Goal: Task Accomplishment & Management: Use online tool/utility

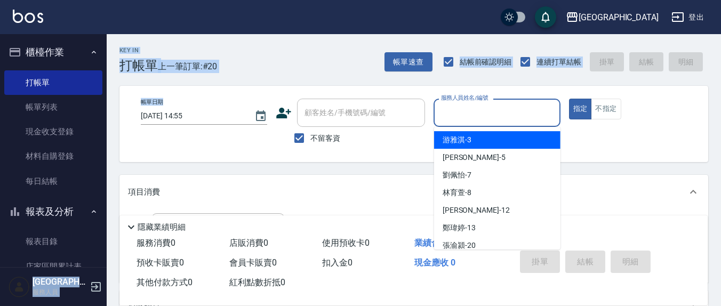
click at [503, 115] on input "服務人員姓名/編號" at bounding box center [496, 112] width 117 height 19
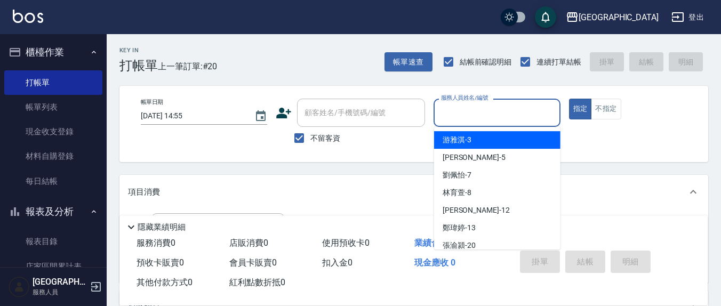
click at [470, 118] on input "服務人員姓名/編號" at bounding box center [496, 112] width 117 height 19
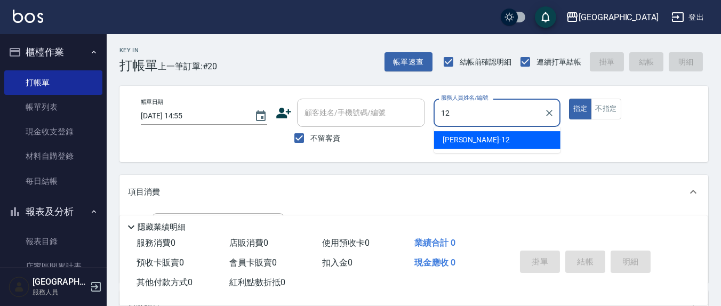
type input "12"
type button "true"
type input "[PERSON_NAME]-12"
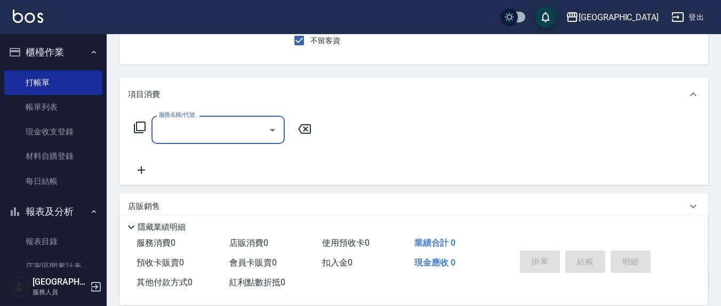
scroll to position [111, 0]
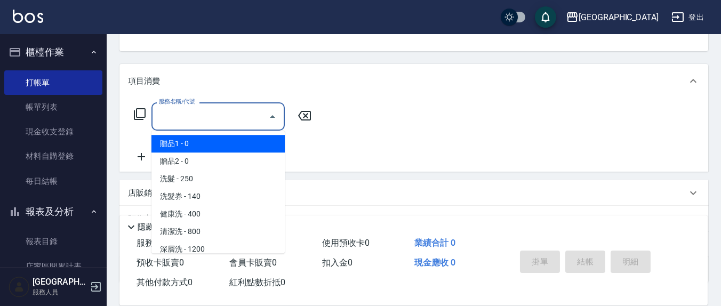
click at [233, 113] on input "服務名稱/代號" at bounding box center [210, 116] width 108 height 19
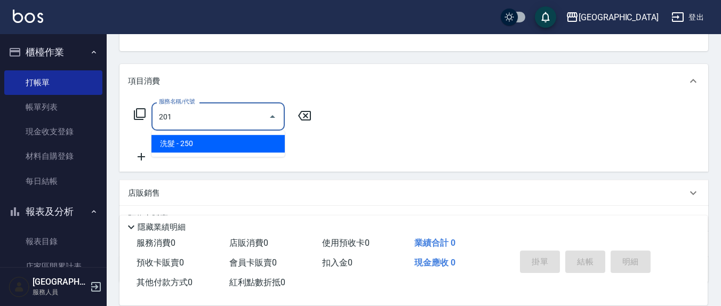
type input "洗髮(201)"
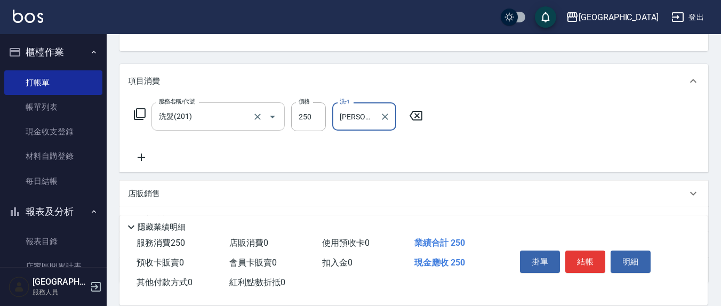
type input "[PERSON_NAME]-21"
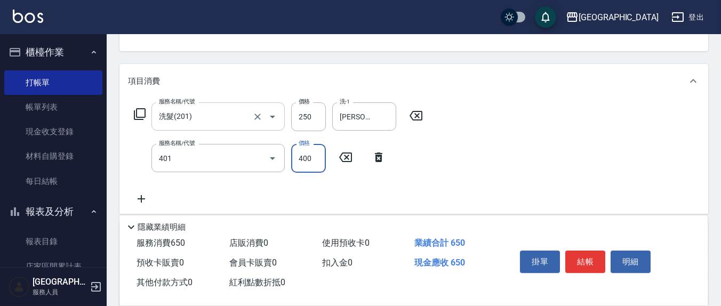
type input "剪髮(401)"
type input "450"
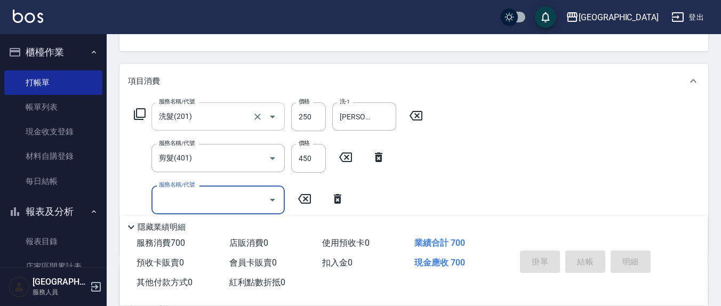
type input "[DATE] 17:02"
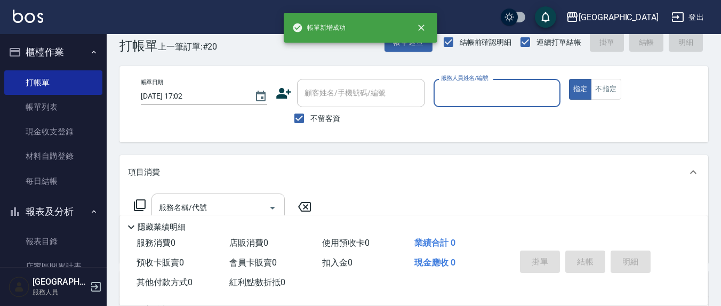
scroll to position [0, 0]
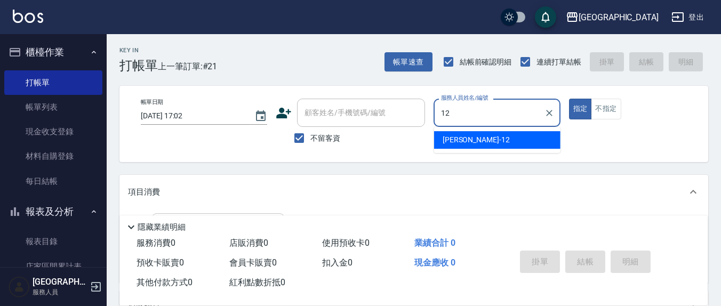
type input "[PERSON_NAME]-12"
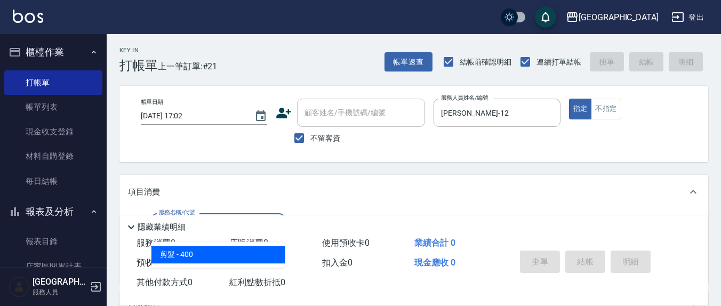
type input "剪髮(401)"
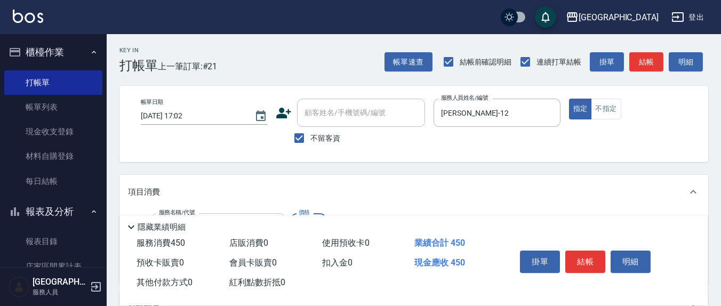
type input "450"
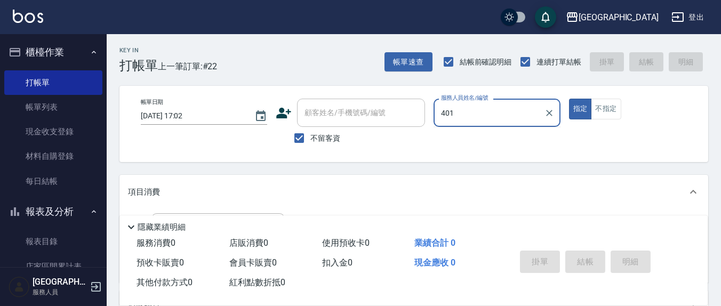
type input "401"
click at [569, 99] on button "指定" at bounding box center [580, 109] width 23 height 21
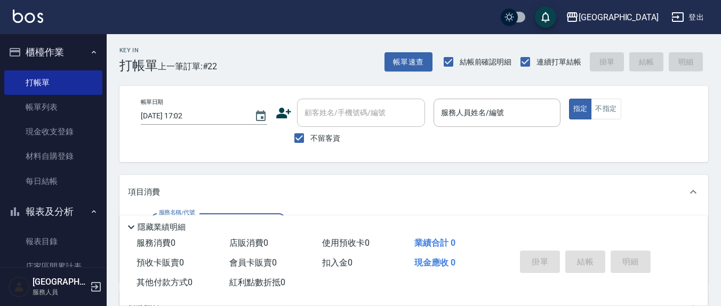
type input "3"
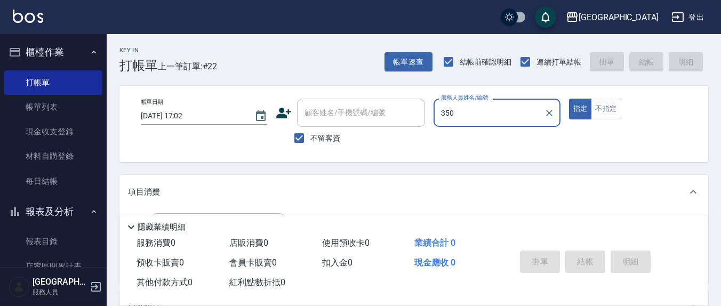
type input "350"
click at [569, 99] on button "指定" at bounding box center [580, 109] width 23 height 21
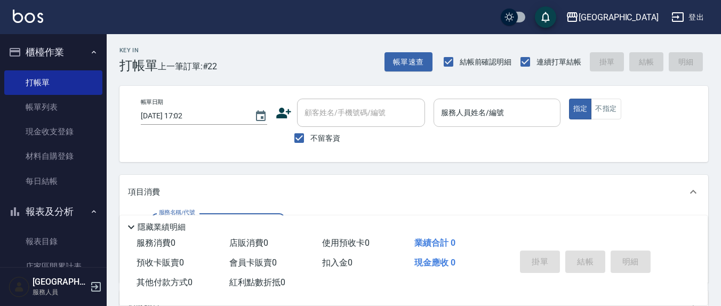
click at [505, 114] on input "服務人員姓名/編號" at bounding box center [496, 112] width 117 height 19
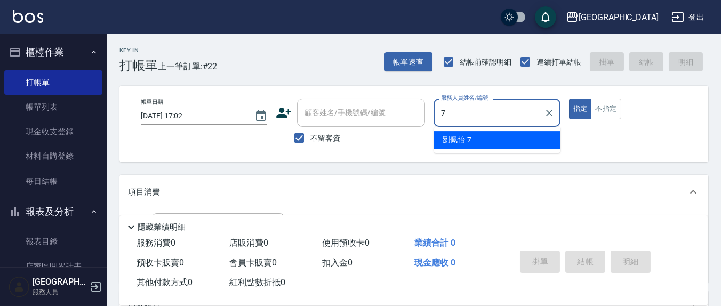
type input "[PERSON_NAME]7"
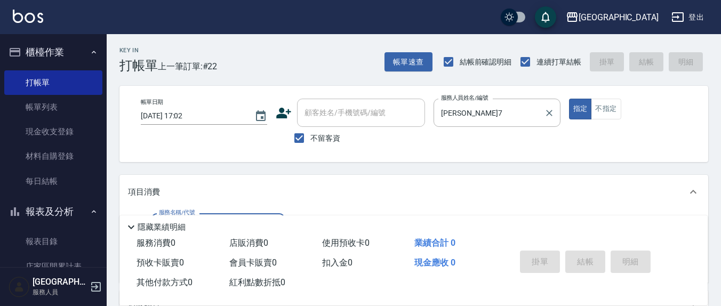
scroll to position [111, 0]
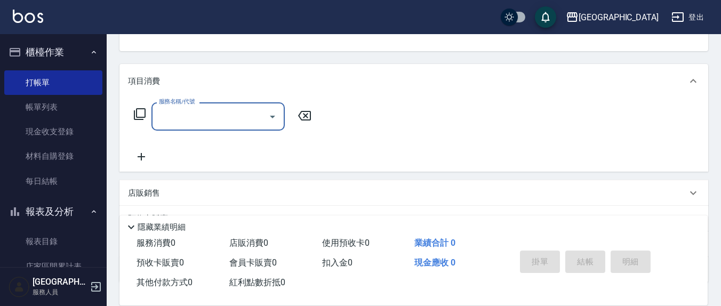
click at [201, 122] on input "服務名稱/代號" at bounding box center [210, 116] width 108 height 19
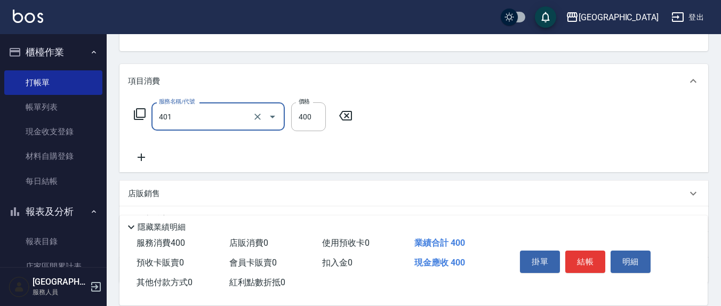
type input "剪髮(401)"
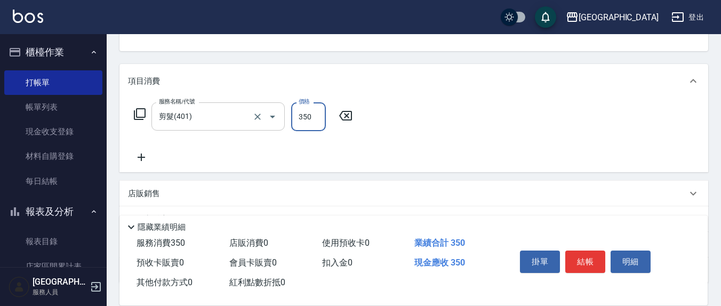
type input "350"
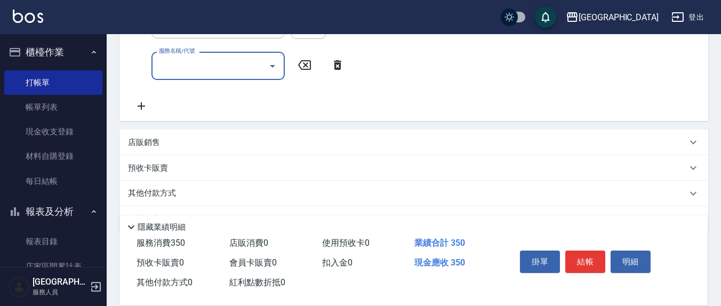
scroll to position [230, 0]
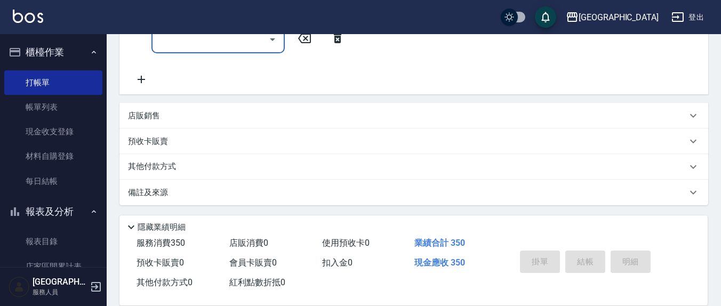
type input "[DATE] 17:03"
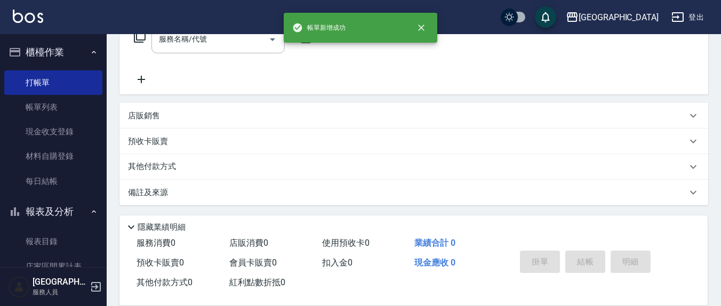
scroll to position [0, 0]
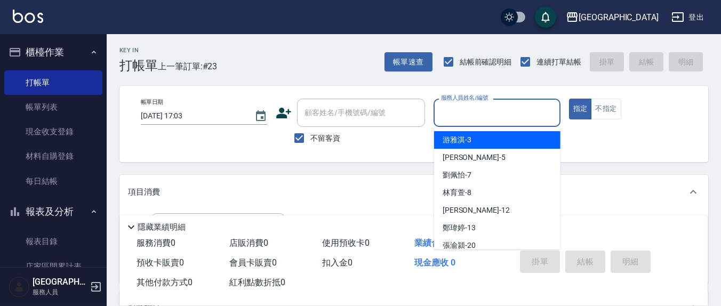
drag, startPoint x: 482, startPoint y: 122, endPoint x: 468, endPoint y: 115, distance: 15.5
click at [481, 121] on input "服務人員姓名/編號" at bounding box center [496, 112] width 117 height 19
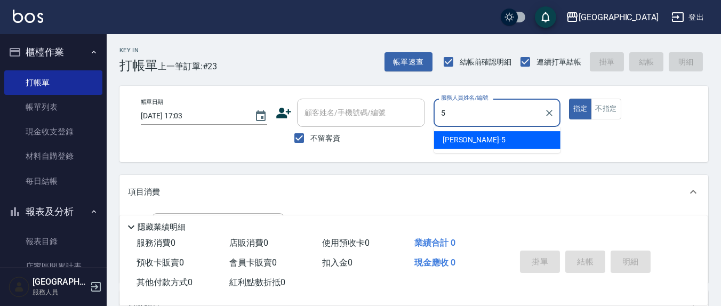
type input "[PERSON_NAME]5"
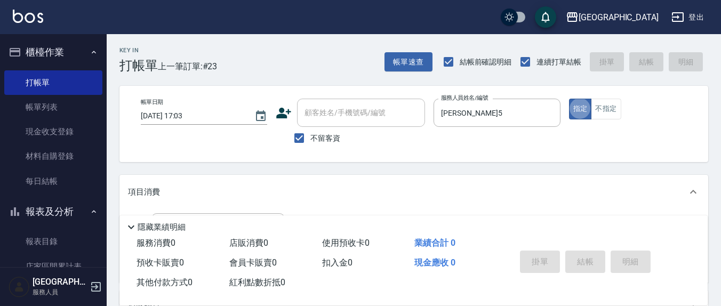
scroll to position [111, 0]
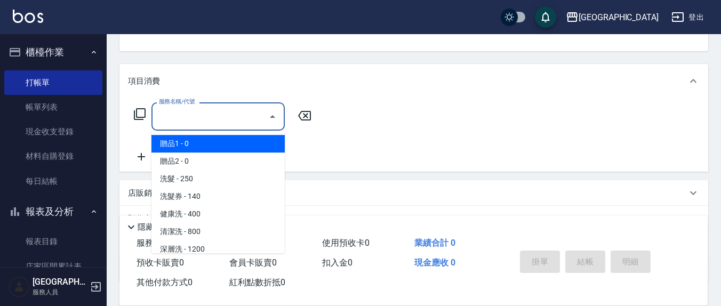
drag, startPoint x: 231, startPoint y: 122, endPoint x: 243, endPoint y: 118, distance: 12.3
click at [233, 122] on input "服務名稱/代號" at bounding box center [210, 116] width 108 height 19
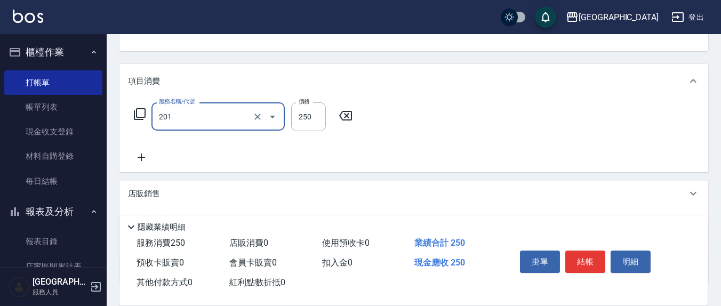
type input "洗髮(201)"
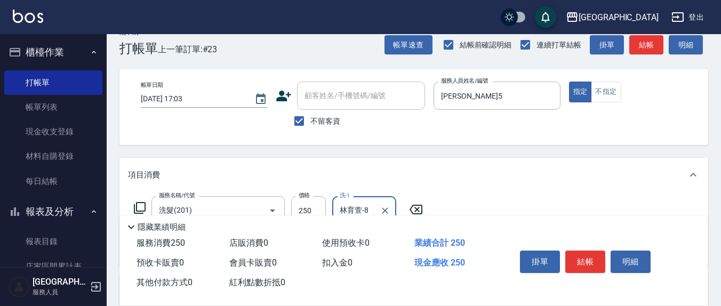
scroll to position [0, 0]
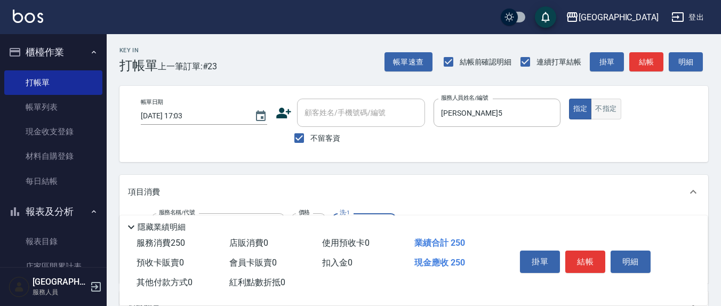
type input "林育萱-8"
click at [615, 110] on button "不指定" at bounding box center [606, 109] width 30 height 21
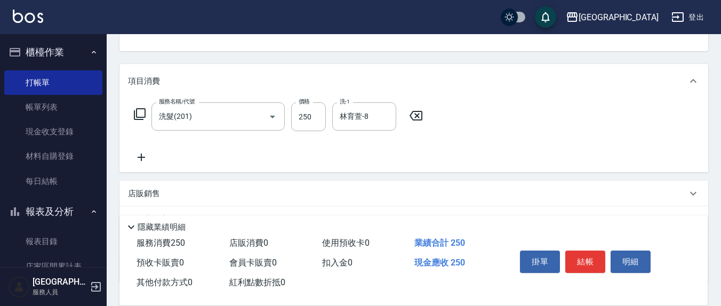
click at [141, 160] on icon at bounding box center [141, 157] width 27 height 13
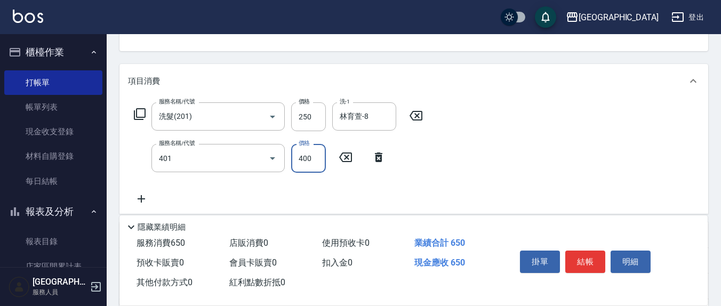
type input "剪髮(401)"
type input "200"
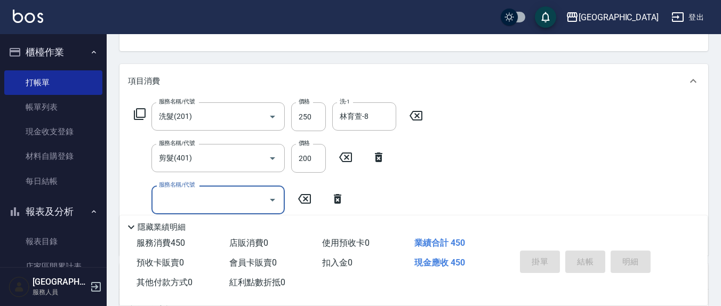
type button "false"
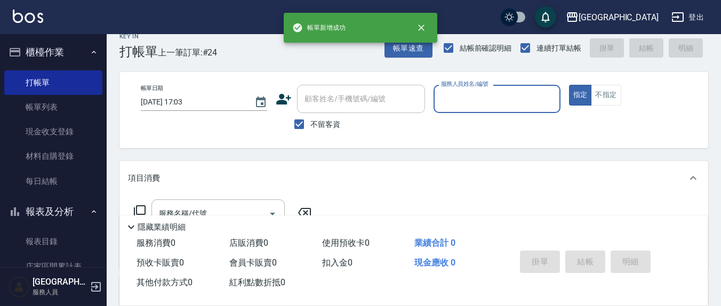
scroll to position [0, 0]
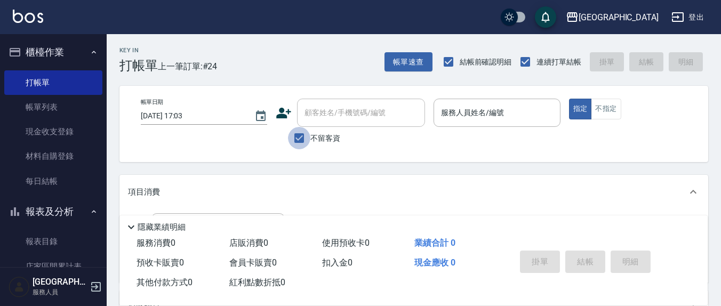
click at [296, 142] on input "不留客資" at bounding box center [299, 138] width 22 height 22
checkbox input "false"
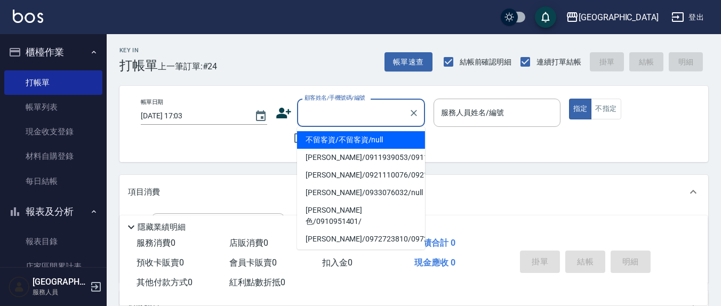
click at [317, 109] on div "顧客姓名/手機號碼/編號 顧客姓名/手機號碼/編號" at bounding box center [361, 113] width 128 height 28
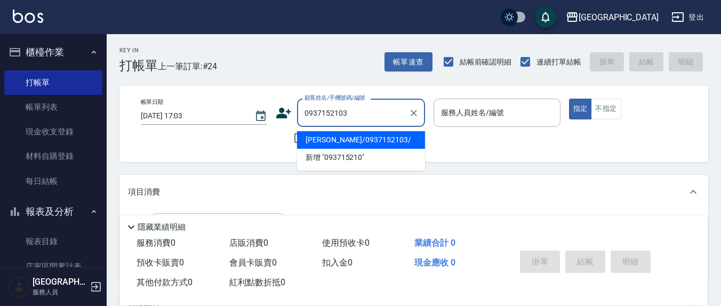
type input "[PERSON_NAME]/0937152103/"
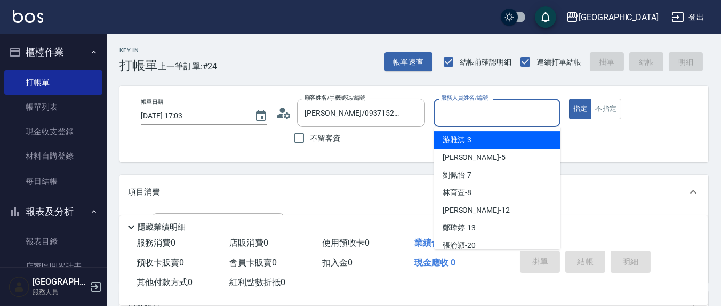
drag, startPoint x: 476, startPoint y: 112, endPoint x: 467, endPoint y: 108, distance: 9.8
click at [473, 109] on input "服務人員姓名/編號" at bounding box center [496, 112] width 117 height 19
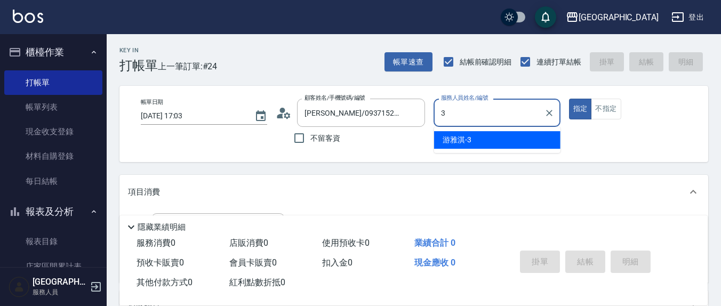
type input "[PERSON_NAME]-3"
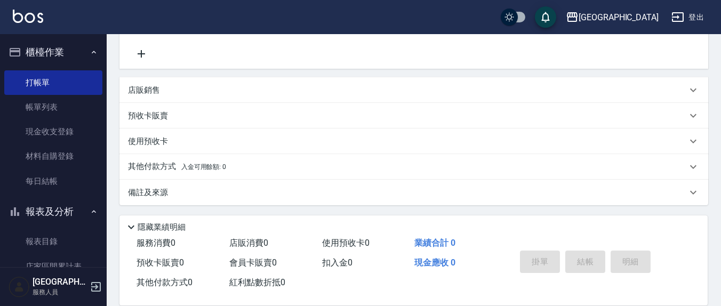
scroll to position [103, 0]
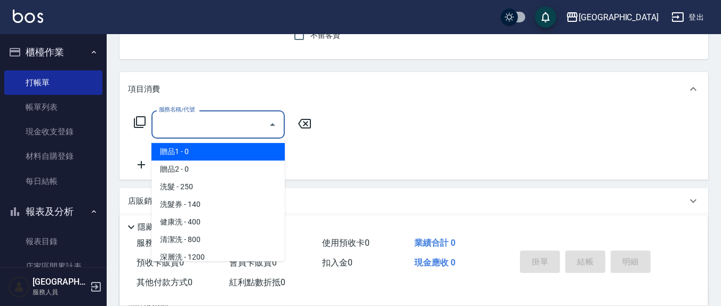
click at [183, 132] on input "服務名稱/代號" at bounding box center [210, 124] width 108 height 19
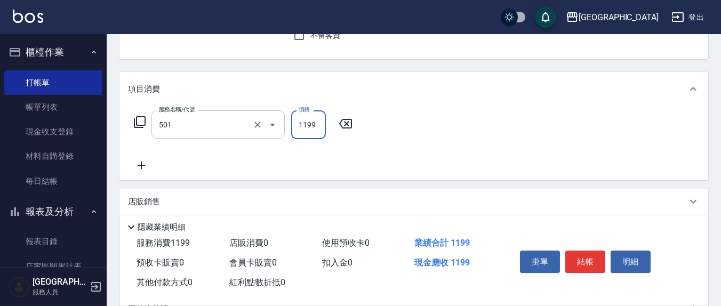
type input "染髮(501)"
type input "1299"
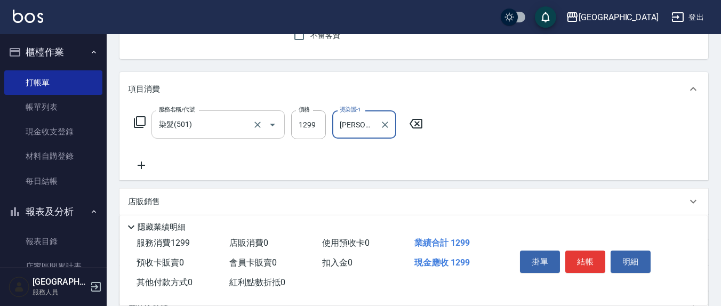
type input "[PERSON_NAME]-3"
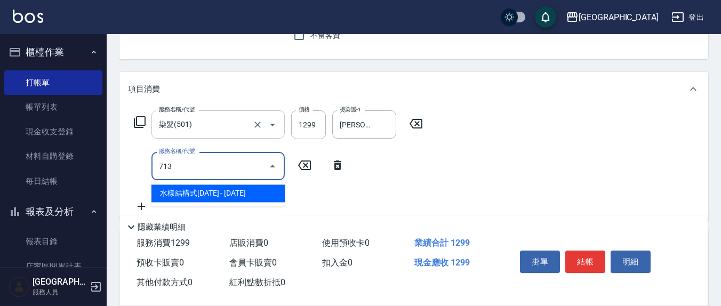
type input "水樣結構式1200(713)"
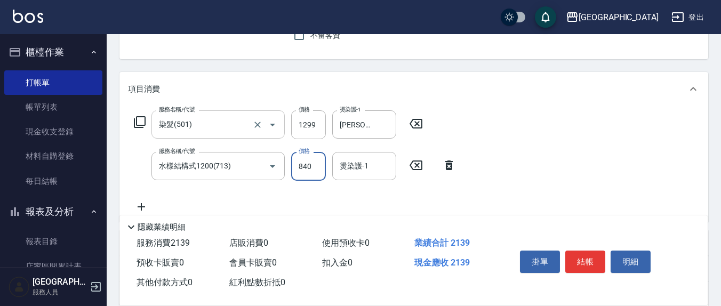
type input "840"
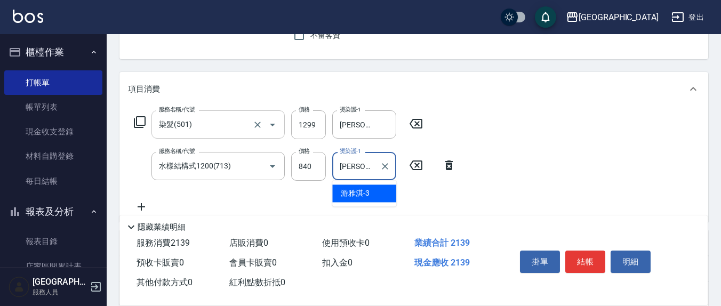
type input "[PERSON_NAME]-3"
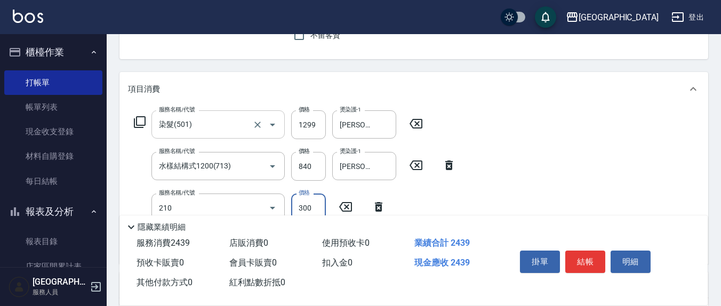
type input "[PERSON_NAME]洗髮精(210)"
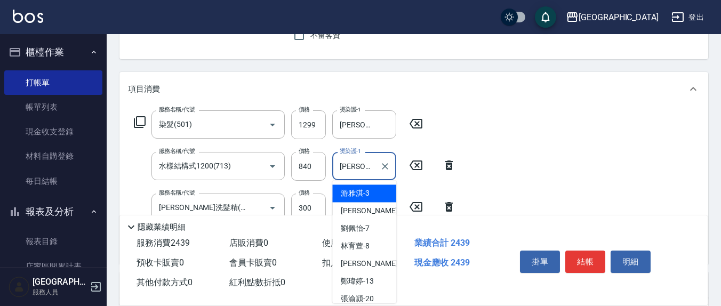
click at [369, 167] on input "[PERSON_NAME]-3" at bounding box center [356, 166] width 38 height 19
type input "游"
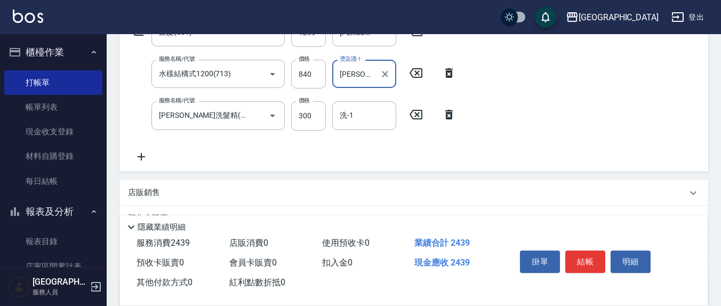
scroll to position [214, 0]
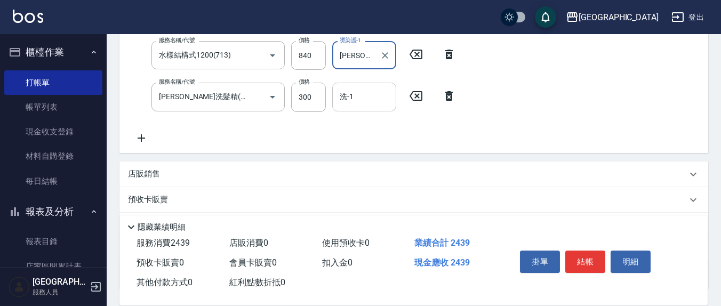
type input "[PERSON_NAME]-22"
click at [368, 100] on input "洗-1" at bounding box center [364, 96] width 54 height 19
type input "[PERSON_NAME]-3"
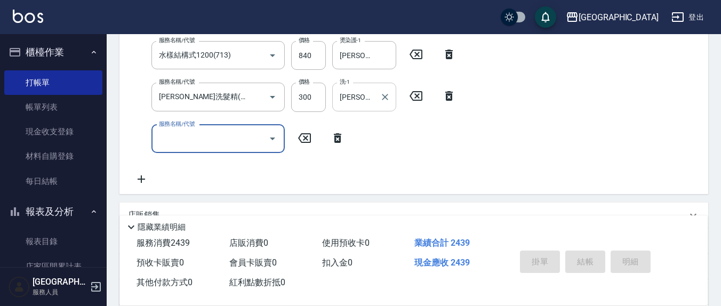
type input "[DATE] 17:04"
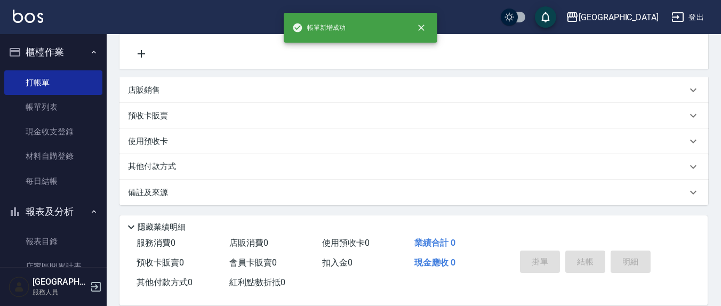
scroll to position [0, 0]
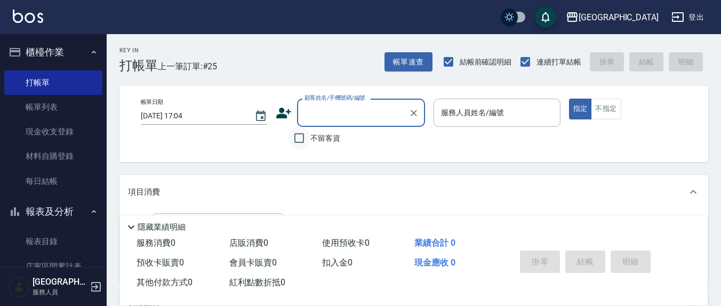
click at [303, 141] on input "不留客資" at bounding box center [299, 138] width 22 height 22
checkbox input "true"
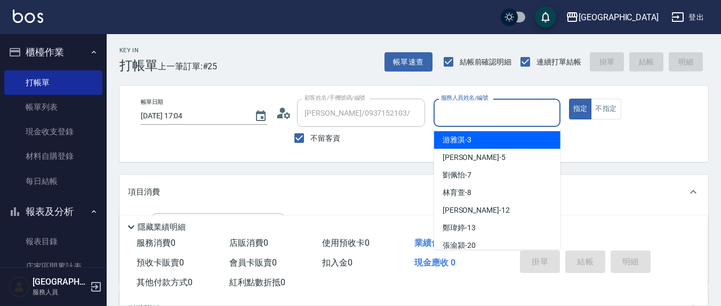
click at [460, 122] on input "服務人員姓名/編號" at bounding box center [496, 112] width 117 height 19
type input "[PERSON_NAME]/09182605222/"
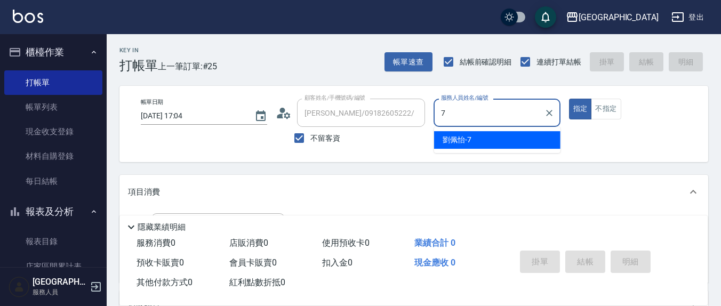
type input "[PERSON_NAME]7"
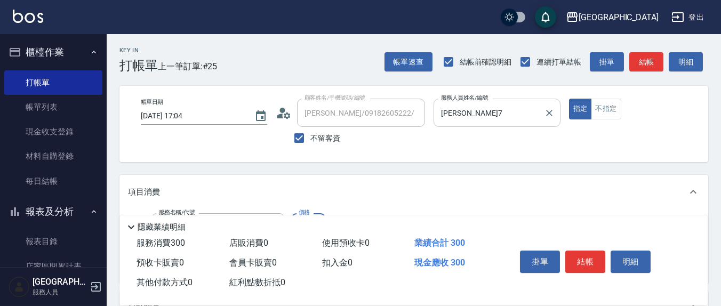
type input "[PERSON_NAME]洗髮精(210)"
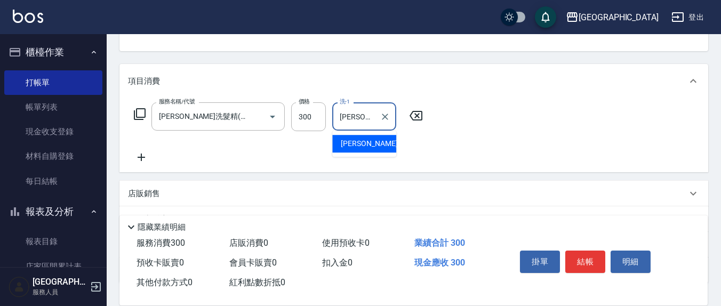
type input "[PERSON_NAME]-21"
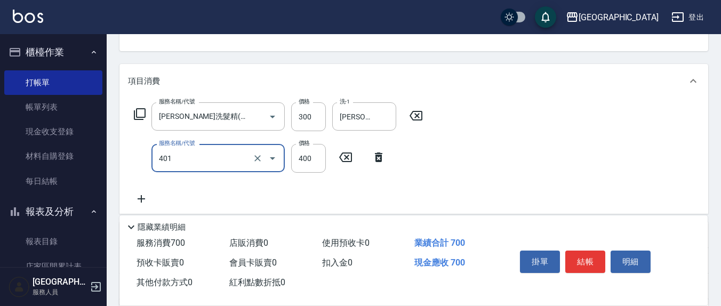
type input "剪髮(401)"
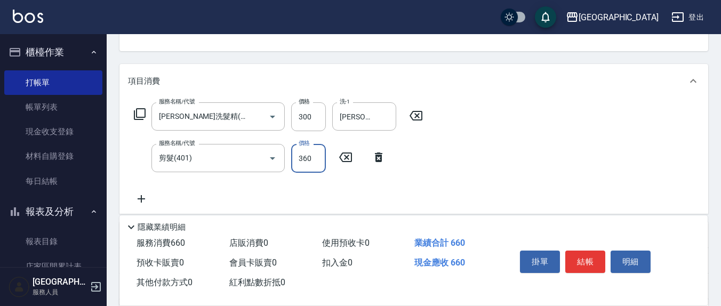
type input "360"
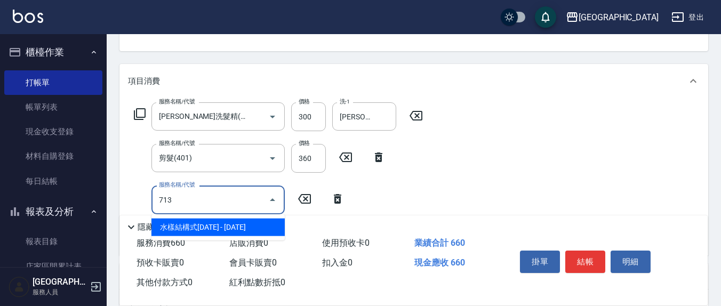
type input "水樣結構式1200(713)"
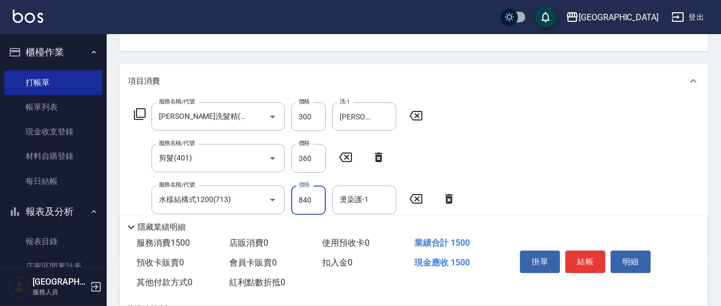
type input "840"
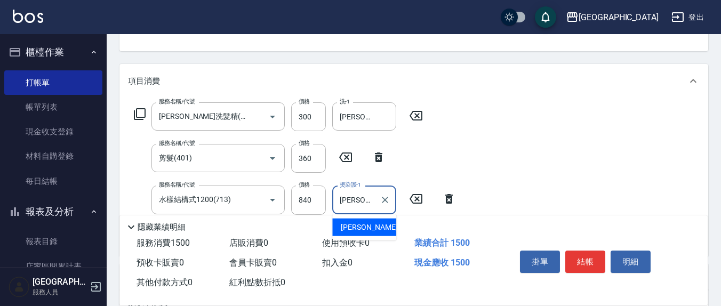
type input "[PERSON_NAME]-21"
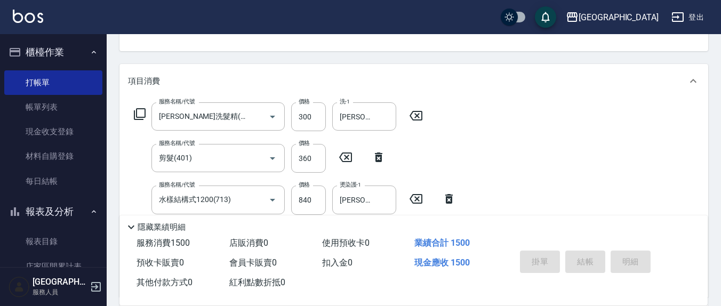
type input "[DATE] 17:05"
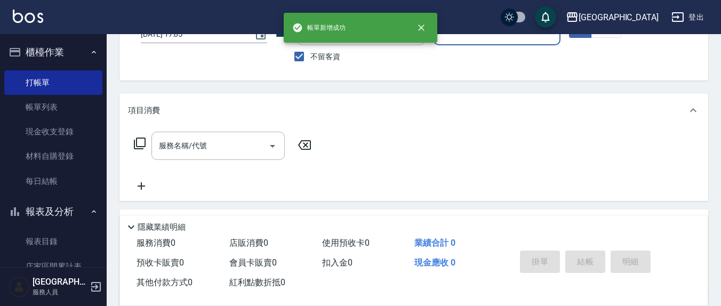
scroll to position [0, 0]
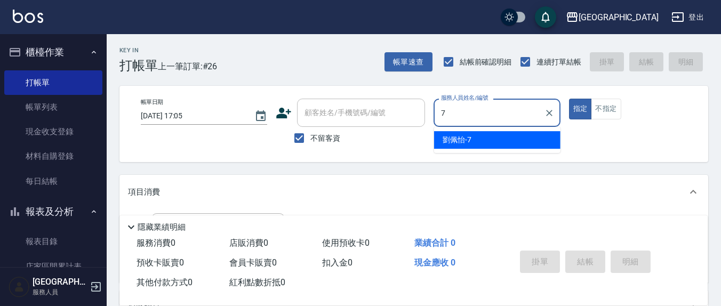
type input "[PERSON_NAME]7"
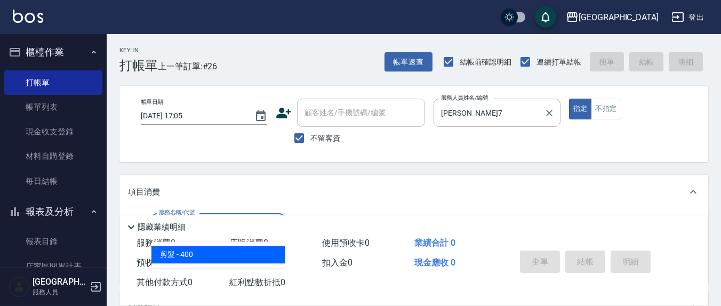
type input "剪髮(401)"
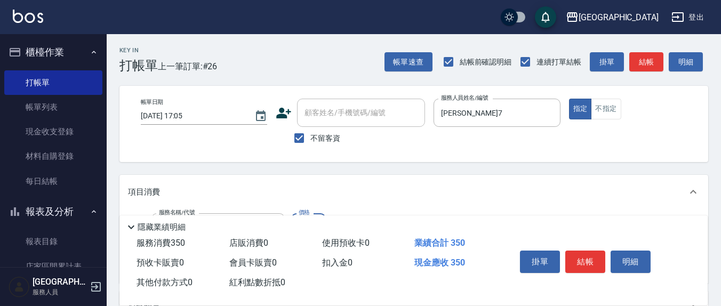
type input "350"
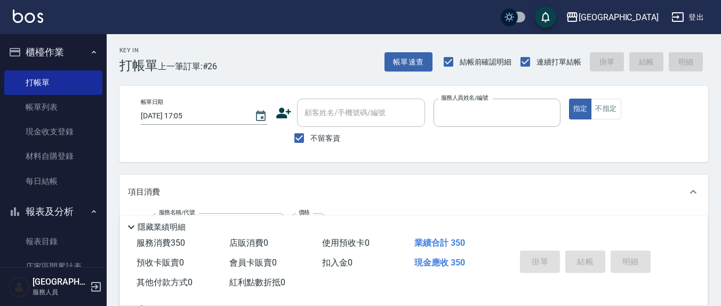
click at [569, 99] on button "指定" at bounding box center [580, 109] width 23 height 21
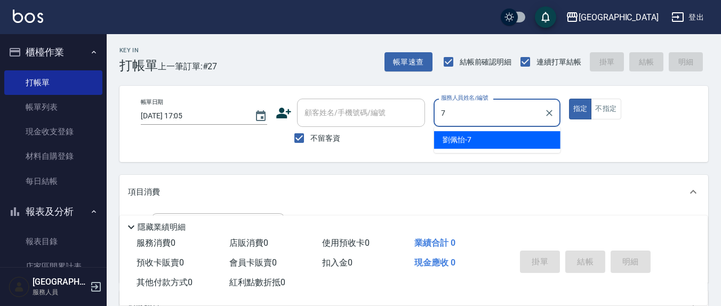
type input "[PERSON_NAME]7"
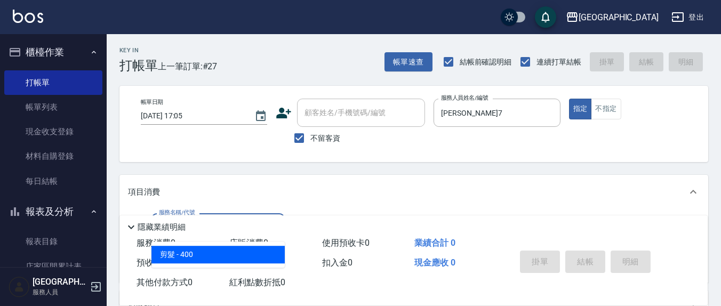
type input "剪髮(401)"
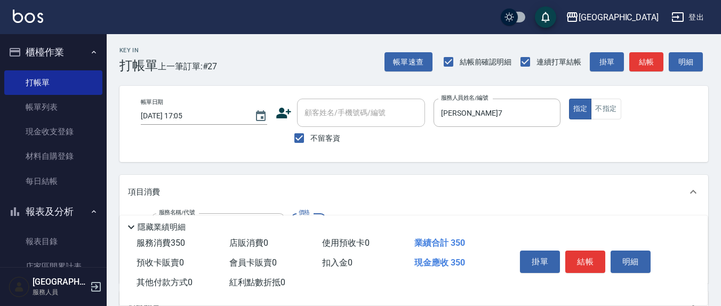
type input "350"
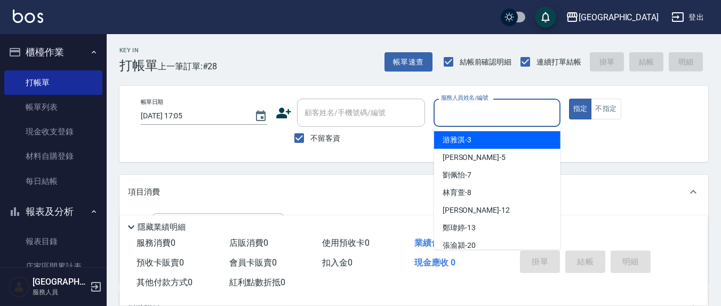
click at [460, 118] on input "服務人員姓名/編號" at bounding box center [496, 112] width 117 height 19
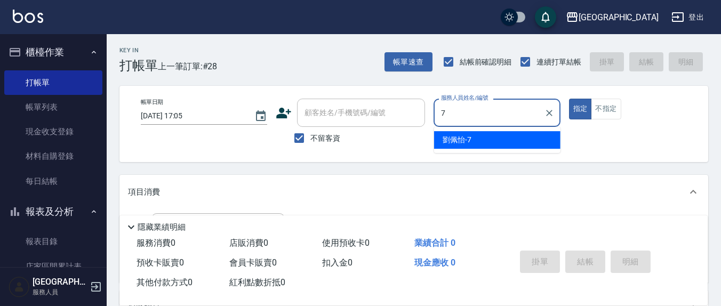
type input "[PERSON_NAME]7"
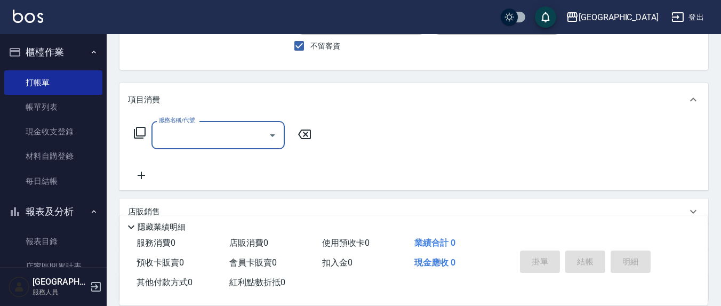
scroll to position [111, 0]
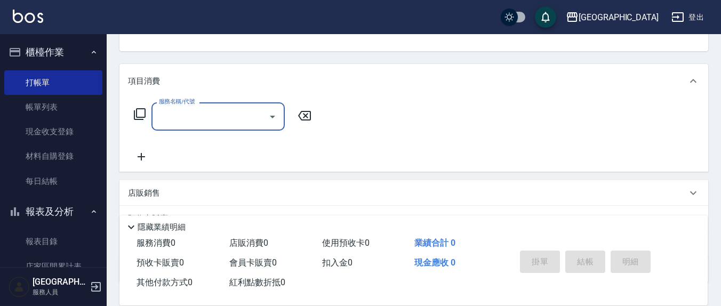
click at [218, 127] on div "服務名稱/代號" at bounding box center [217, 116] width 133 height 28
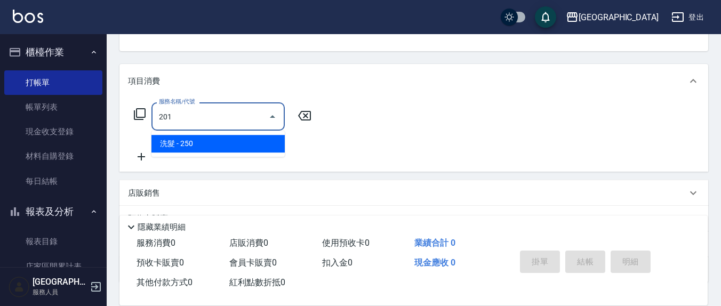
type input "洗髮(201)"
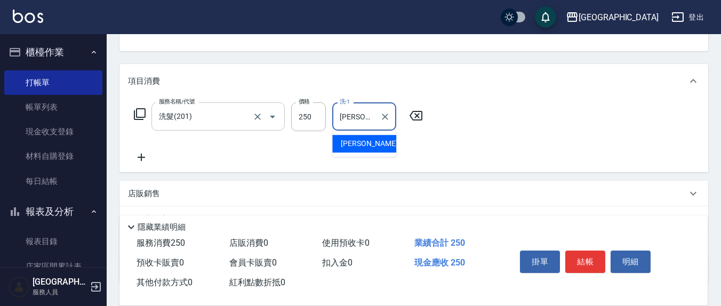
type input "[PERSON_NAME]-22"
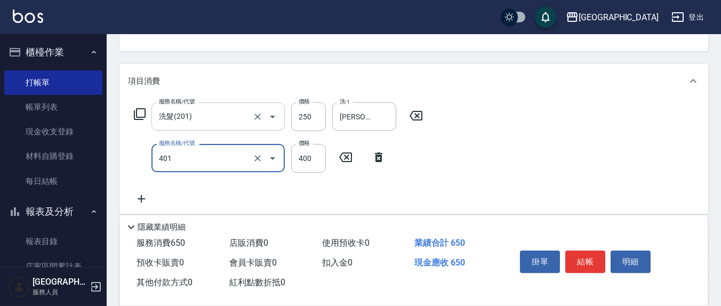
type input "剪髮(401)"
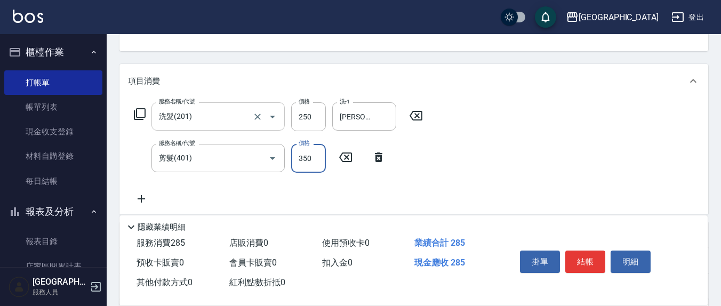
type input "350"
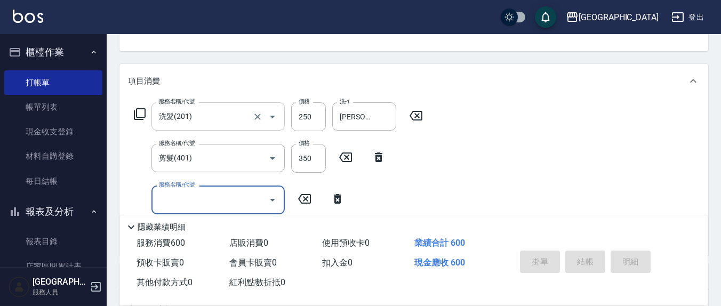
type input "[DATE] 17:16"
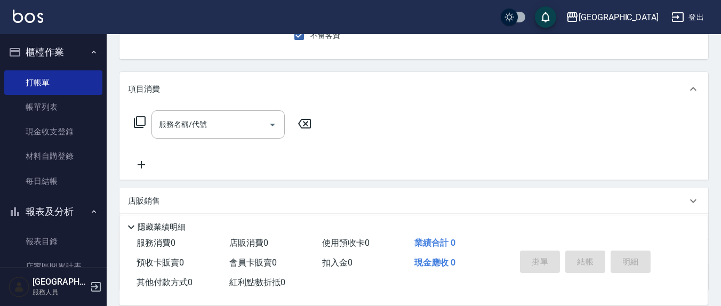
scroll to position [0, 0]
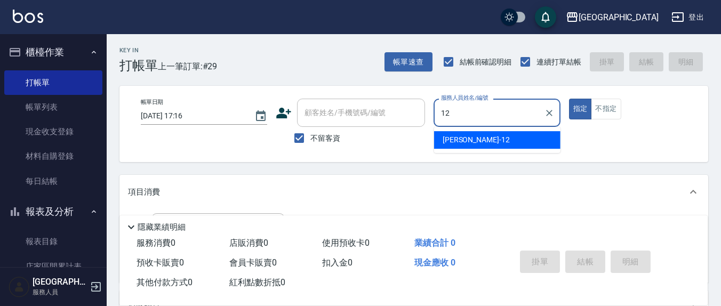
type input "[PERSON_NAME]-12"
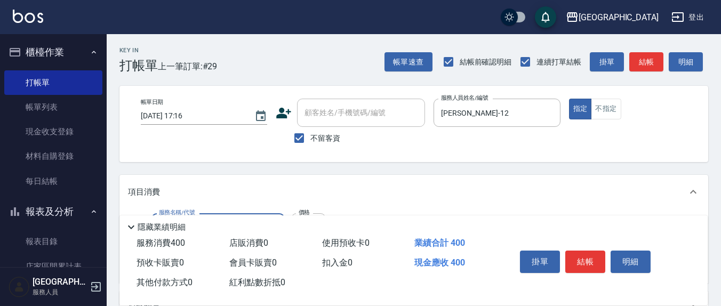
type input "剪髮(401)"
type input "450"
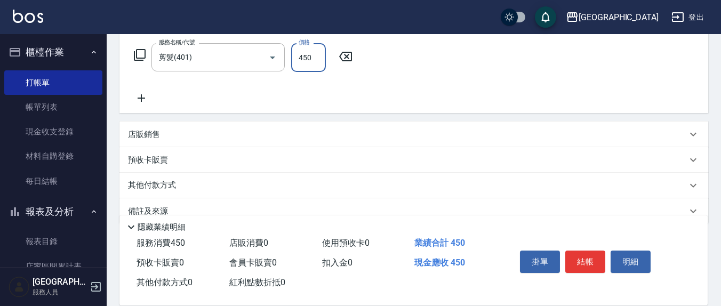
scroll to position [188, 0]
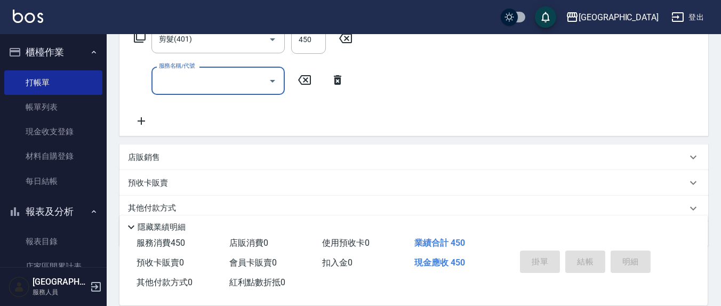
type input "[DATE] 17:17"
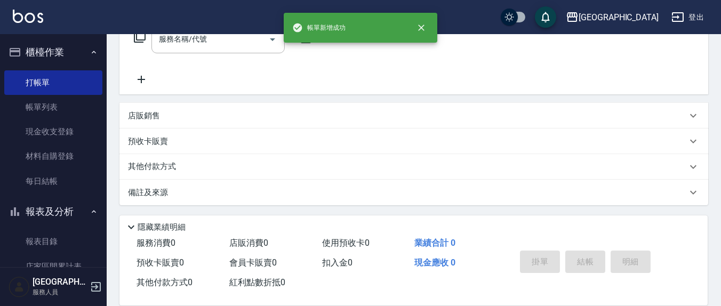
scroll to position [0, 0]
